Goal: Information Seeking & Learning: Check status

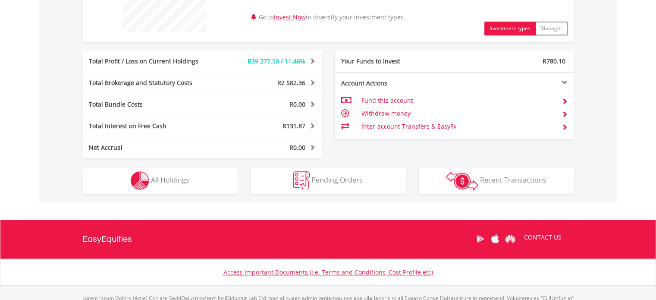
scroll to position [388, 0]
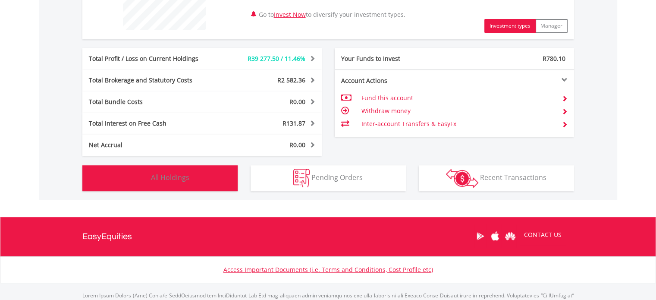
click at [112, 173] on button "Holdings All Holdings" at bounding box center [159, 178] width 155 height 26
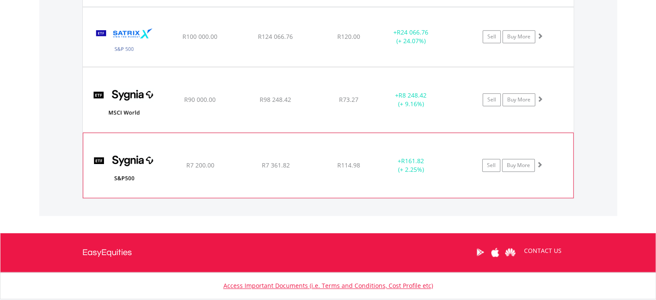
scroll to position [776, 0]
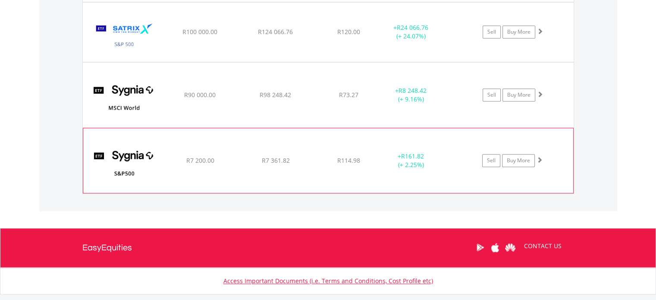
click at [122, 153] on img at bounding box center [124, 165] width 74 height 52
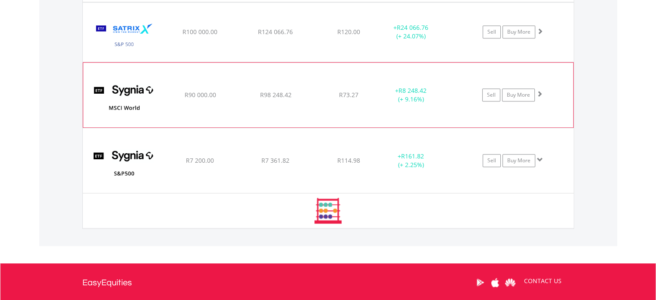
click at [126, 94] on img at bounding box center [124, 99] width 74 height 52
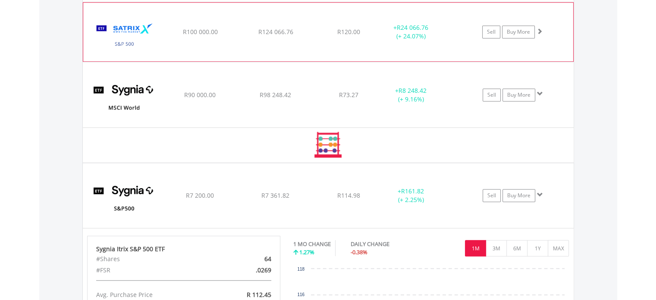
click at [132, 36] on img at bounding box center [124, 36] width 74 height 46
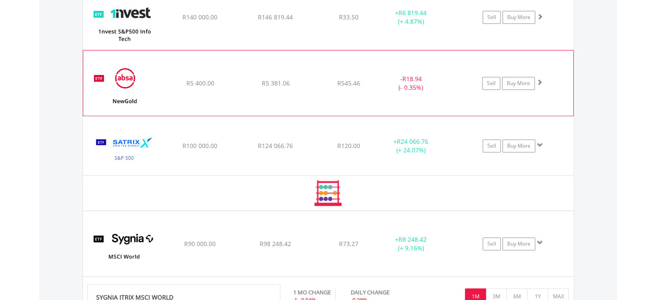
scroll to position [647, 0]
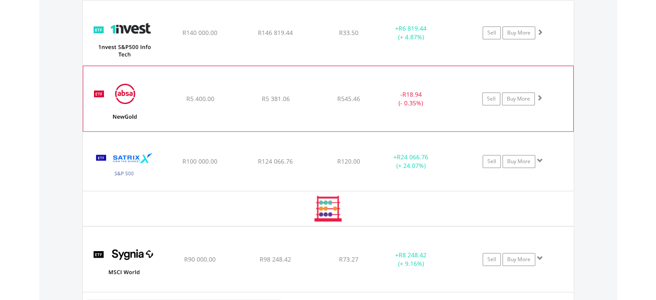
click at [125, 108] on img at bounding box center [124, 103] width 74 height 52
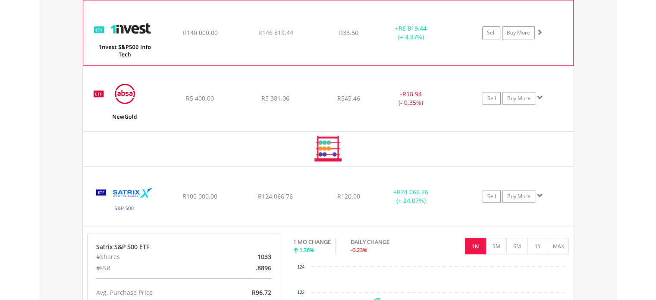
click at [131, 33] on img at bounding box center [124, 37] width 74 height 52
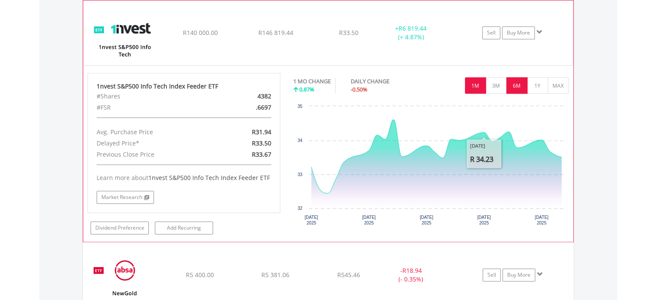
click at [518, 84] on button "6M" at bounding box center [516, 85] width 21 height 16
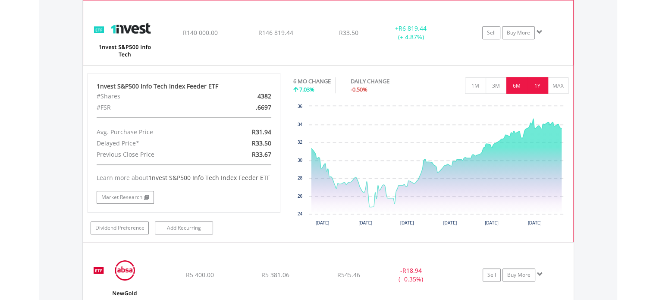
click at [537, 85] on button "1Y" at bounding box center [537, 85] width 21 height 16
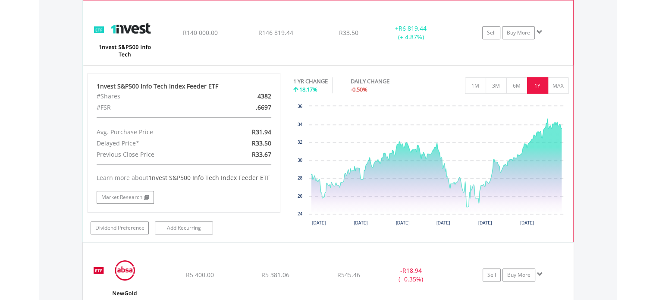
click at [125, 28] on img at bounding box center [124, 37] width 74 height 52
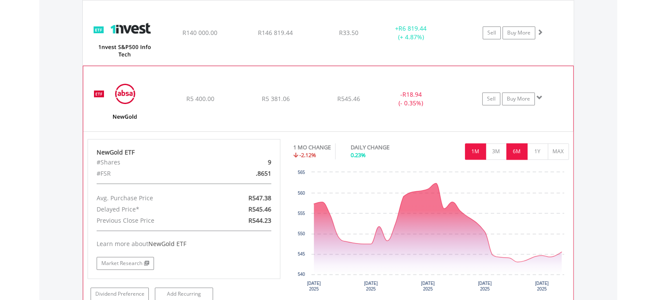
click at [514, 152] on button "6M" at bounding box center [516, 151] width 21 height 16
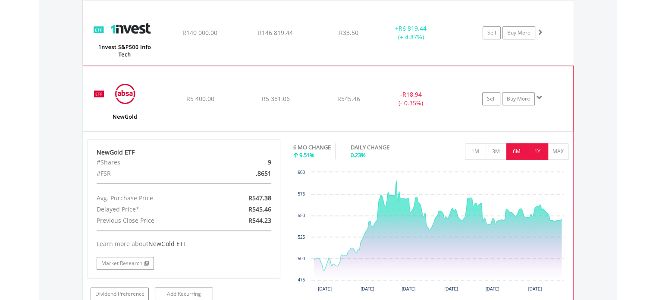
click at [538, 147] on button "1Y" at bounding box center [537, 151] width 21 height 16
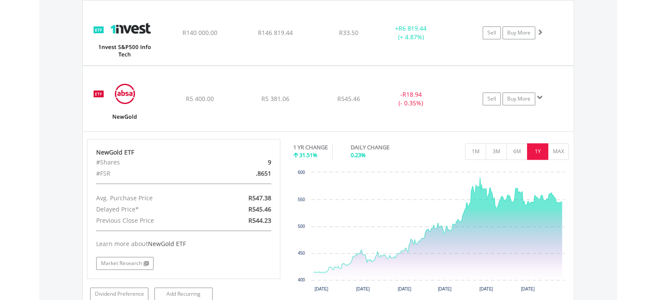
scroll to position [690, 0]
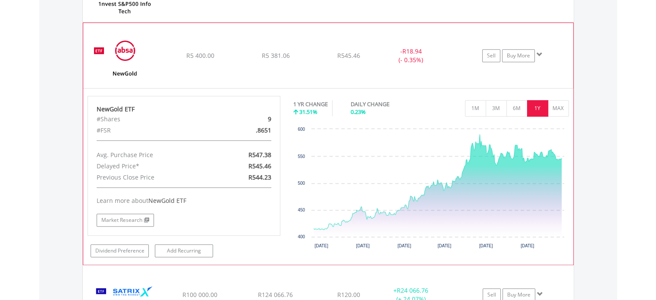
click at [120, 48] on img at bounding box center [124, 60] width 74 height 52
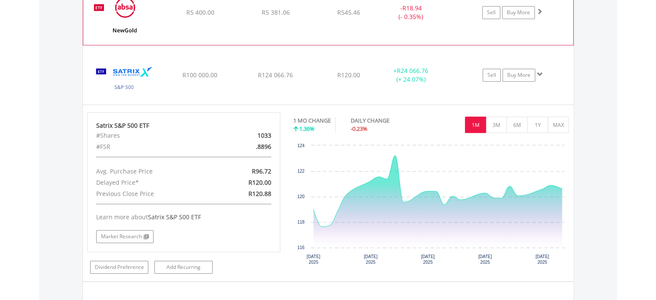
scroll to position [776, 0]
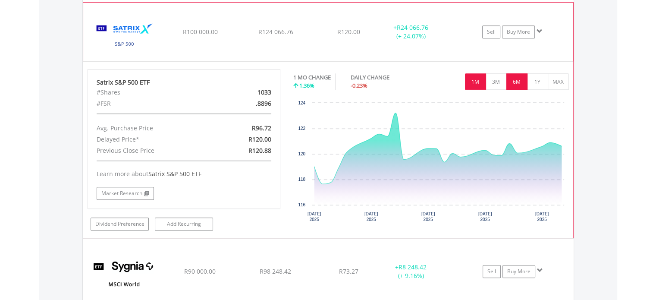
click at [515, 80] on button "6M" at bounding box center [516, 81] width 21 height 16
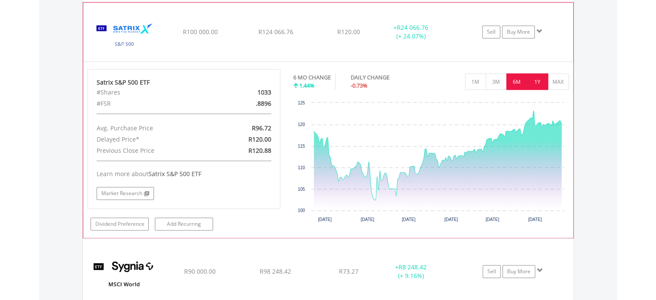
click at [540, 79] on button "1Y" at bounding box center [537, 81] width 21 height 16
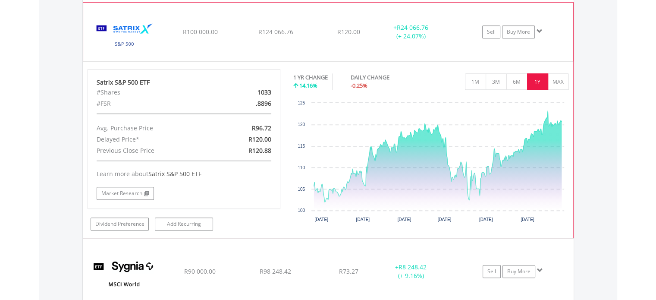
click at [122, 31] on img at bounding box center [124, 36] width 74 height 46
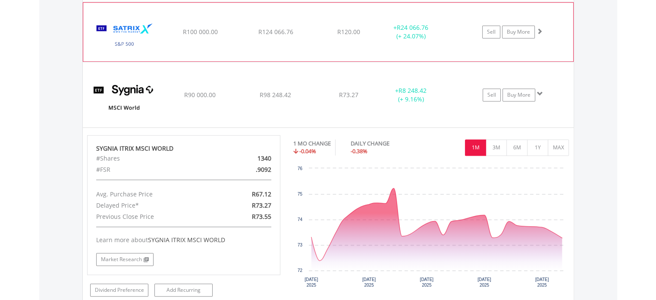
scroll to position [819, 0]
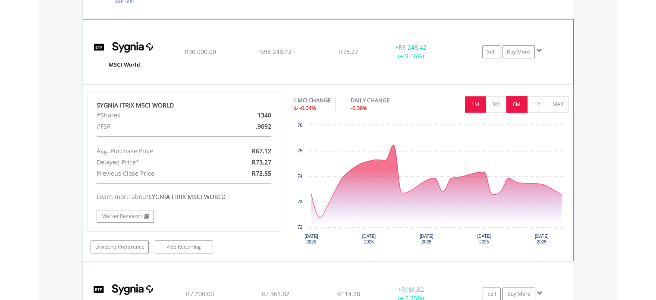
click at [511, 102] on button "6M" at bounding box center [516, 104] width 21 height 16
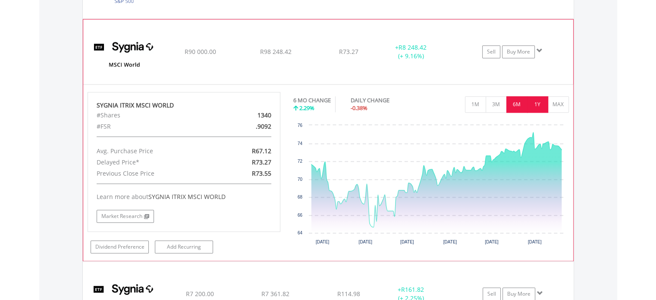
click at [539, 100] on button "1Y" at bounding box center [537, 104] width 21 height 16
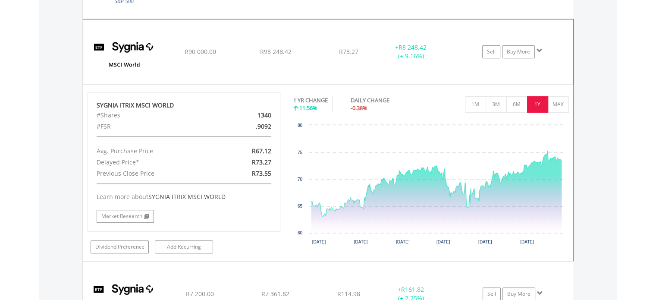
click at [134, 48] on img at bounding box center [124, 56] width 74 height 52
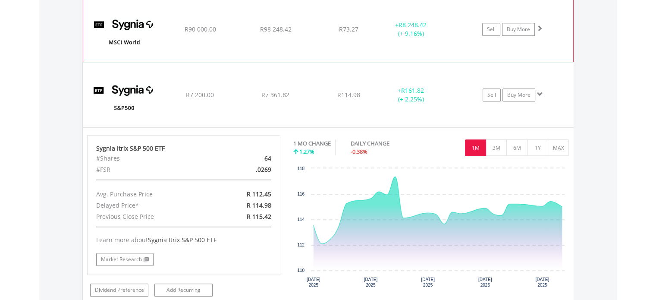
scroll to position [862, 0]
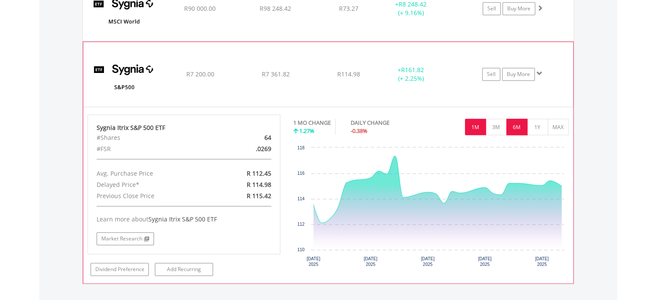
click at [514, 126] on button "6M" at bounding box center [516, 127] width 21 height 16
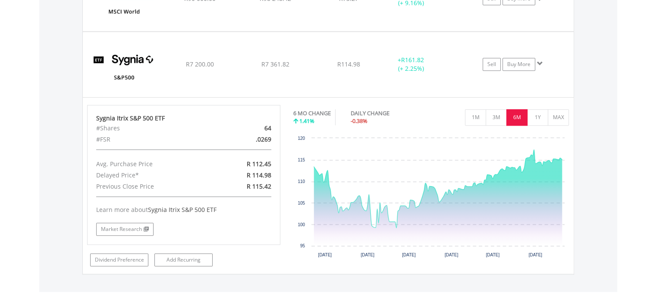
scroll to position [880, 0]
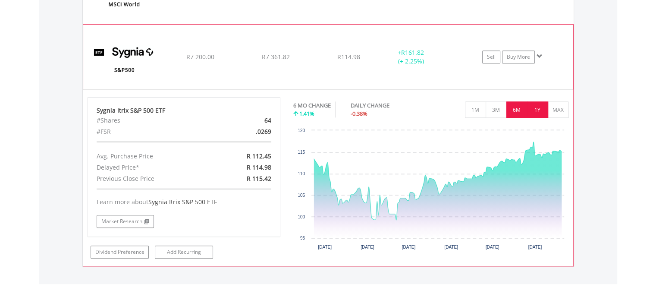
click at [538, 110] on button "1Y" at bounding box center [537, 109] width 21 height 16
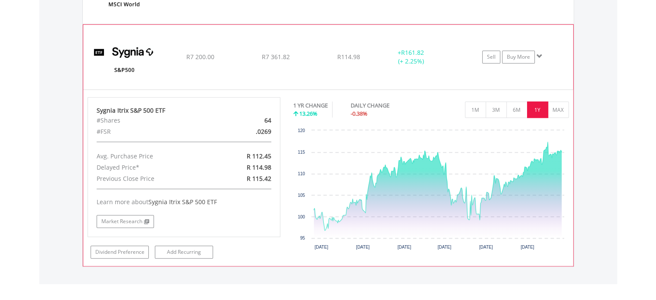
click at [125, 49] on img at bounding box center [124, 61] width 74 height 52
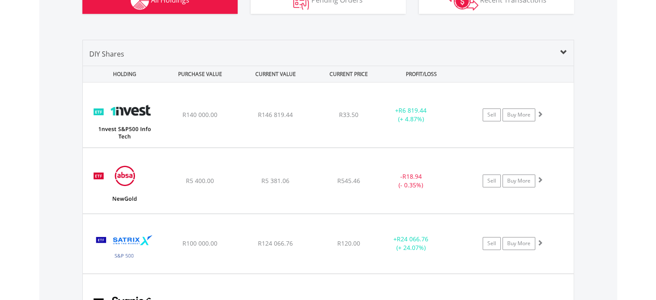
scroll to position [0, 0]
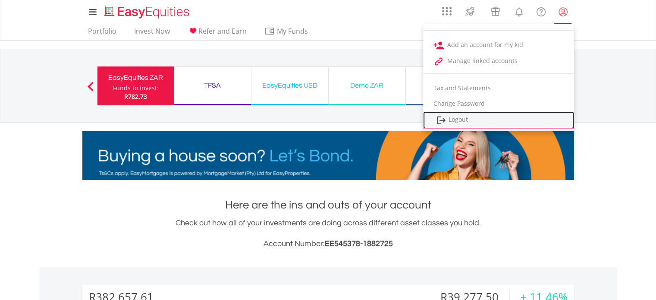
click at [463, 117] on link "Logout" at bounding box center [498, 120] width 151 height 18
